Goal: Find specific page/section: Find specific page/section

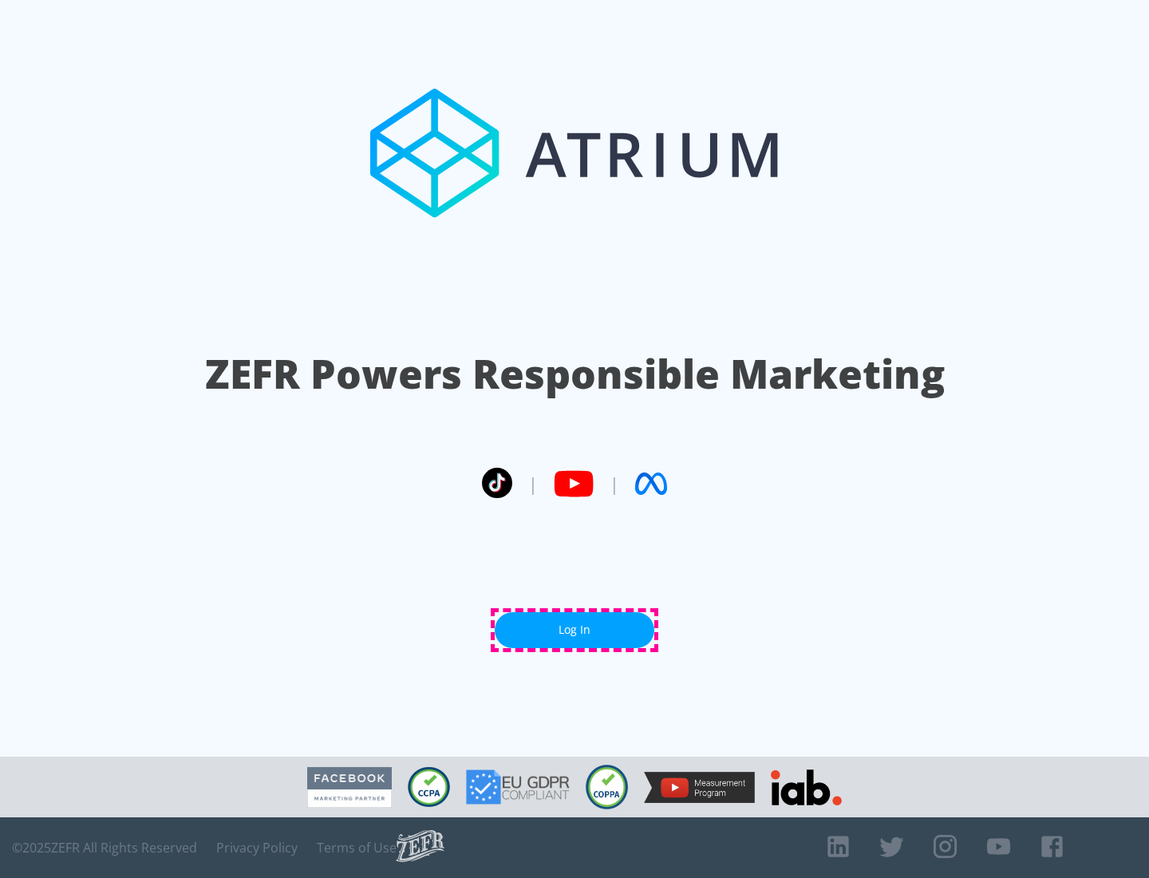
click at [575, 630] on link "Log In" at bounding box center [575, 630] width 160 height 36
